Goal: Use online tool/utility: Utilize a website feature to perform a specific function

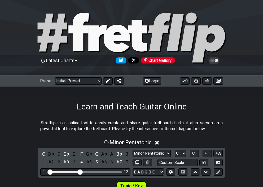
scroll to position [131, 0]
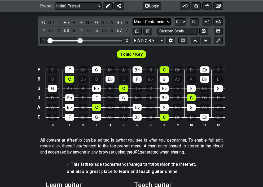
click at [149, 22] on select "Minor Pentatonic Click to edit Minor Pentatonic Major Pentatonic Minor Blues Ma…" at bounding box center [152, 21] width 38 height 7
select select "Major / [PERSON_NAME]"
click at [133, 18] on select "Minor Pentatonic Click to edit Minor Pentatonic Major Pentatonic Minor Blues Ma…" at bounding box center [152, 21] width 38 height 7
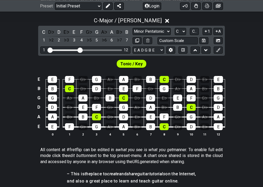
scroll to position [122, 0]
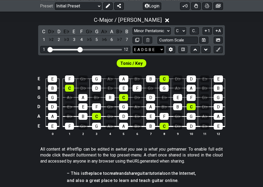
click at [156, 49] on select "E A D G B E E A D G B E E A D G B E B E A D F♯ B A D G C E A D A D G B E E♭ A♭ …" at bounding box center [149, 49] width 32 height 7
click at [41, 40] on div "1" at bounding box center [43, 39] width 7 height 7
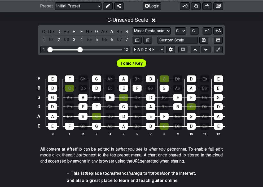
click at [41, 40] on div "1" at bounding box center [43, 39] width 7 height 7
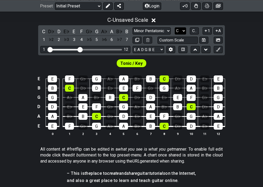
click at [184, 29] on select "A♭ A A♯ B♭ B C C♯ D♭ D D♯ E♭ E F F♯ G♭ G G♯" at bounding box center [180, 30] width 11 height 7
click at [175, 27] on select "A♭ A A♯ B♭ B C C♯ D♭ D D♯ E♭ E F F♯ G♭ G G♯" at bounding box center [180, 30] width 11 height 7
click at [195, 30] on span "C.." at bounding box center [194, 30] width 4 height 5
click at [196, 6] on icon at bounding box center [196, 6] width 4 height 4
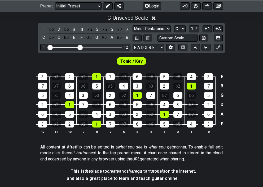
scroll to position [123, 0]
